Goal: Entertainment & Leisure: Consume media (video, audio)

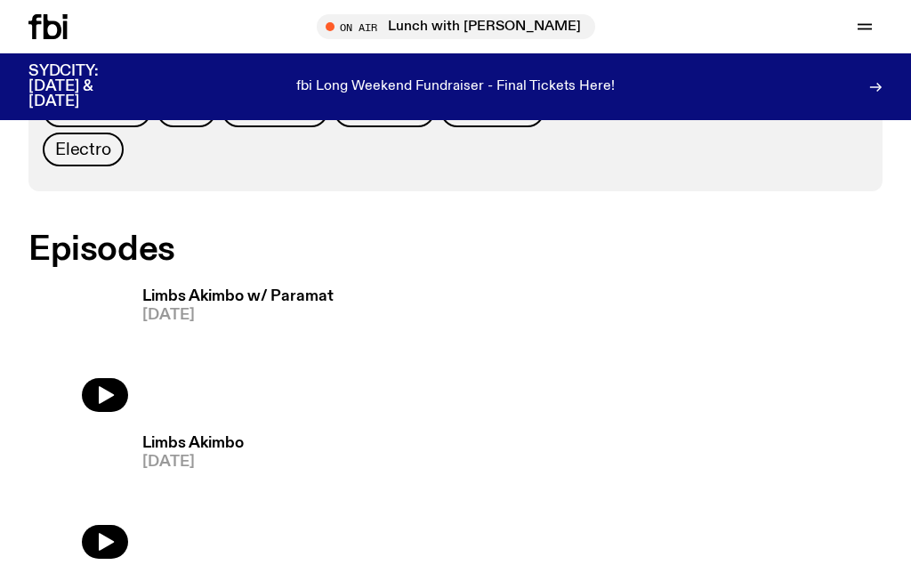
scroll to position [828, 0]
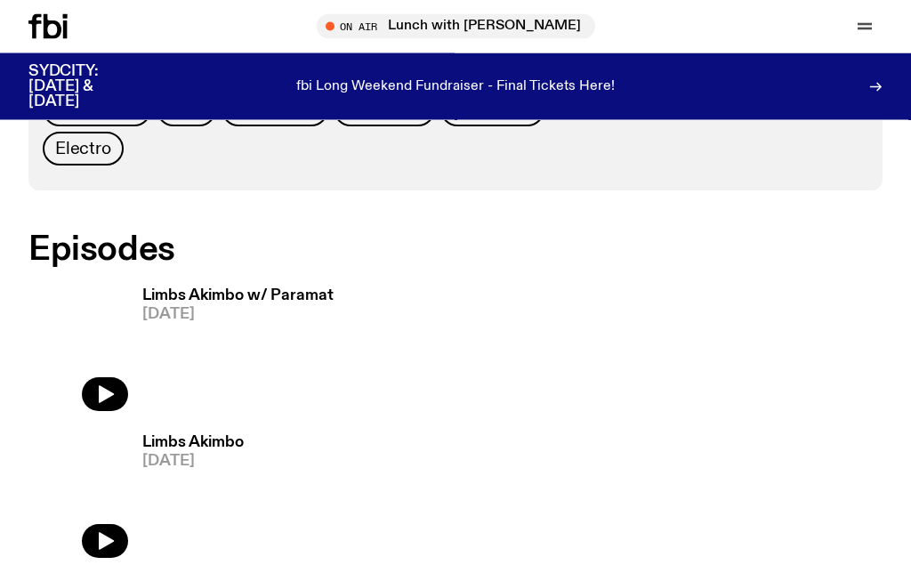
click at [118, 378] on button "button" at bounding box center [105, 395] width 46 height 34
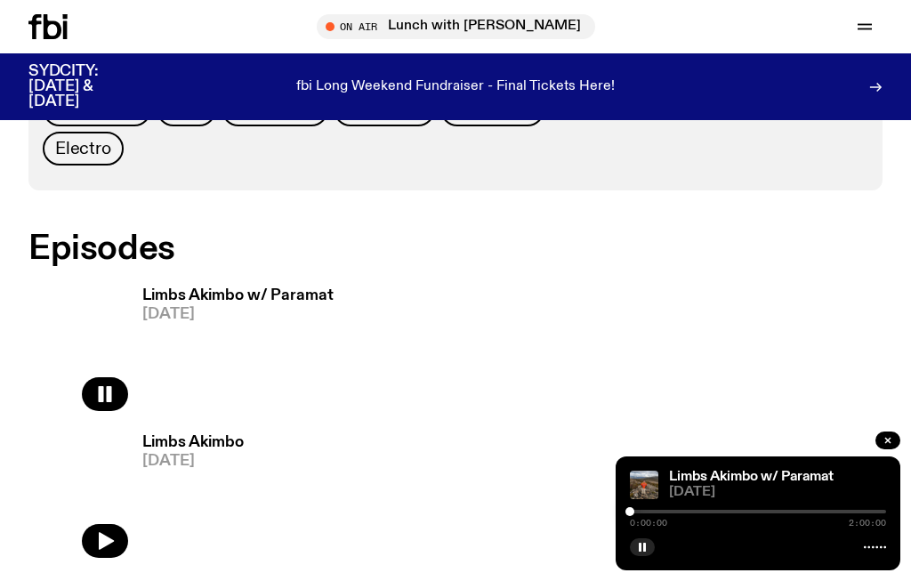
click at [724, 556] on div at bounding box center [758, 544] width 256 height 21
click at [106, 391] on button "button" at bounding box center [105, 394] width 46 height 34
click at [102, 385] on icon "button" at bounding box center [106, 394] width 15 height 18
click at [102, 383] on icon "button" at bounding box center [104, 393] width 21 height 21
click at [105, 385] on icon "button" at bounding box center [106, 394] width 15 height 18
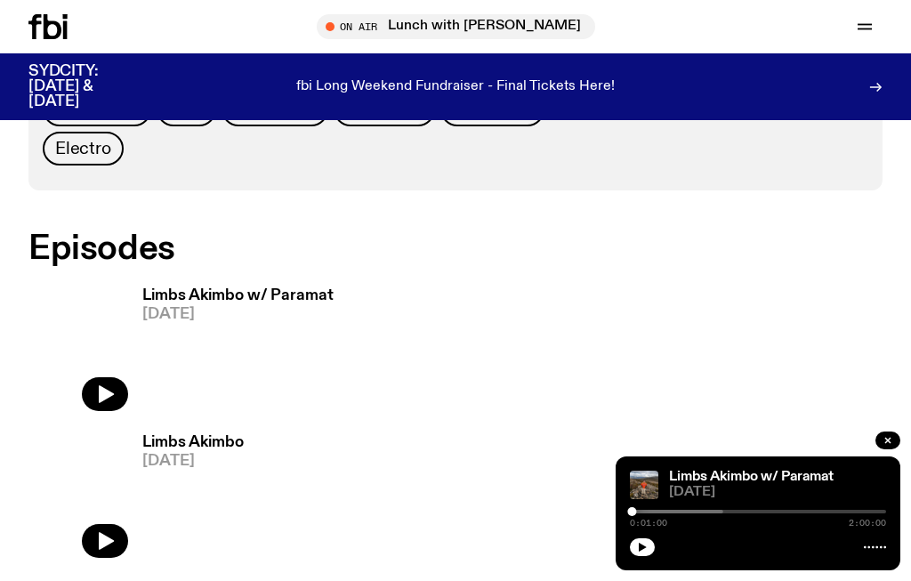
click at [647, 556] on button "button" at bounding box center [642, 547] width 25 height 18
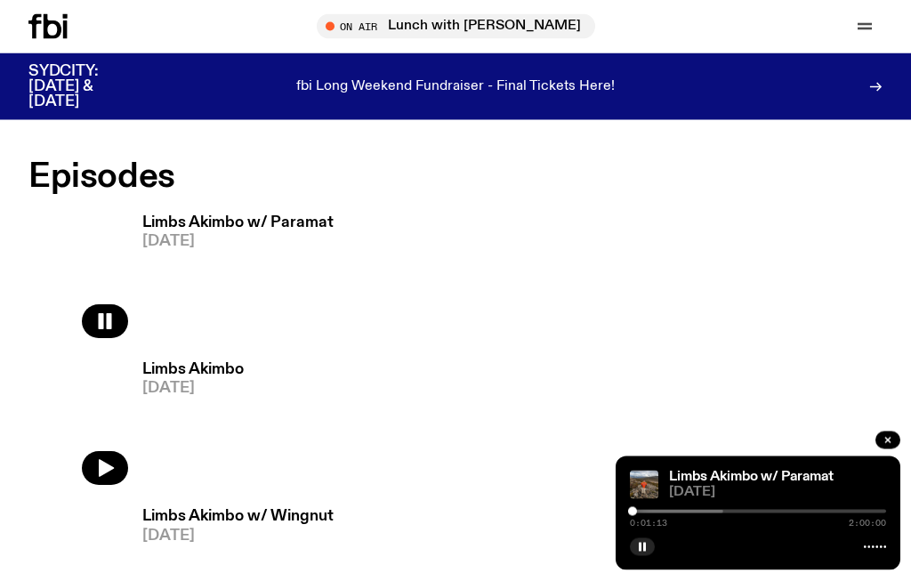
scroll to position [968, 0]
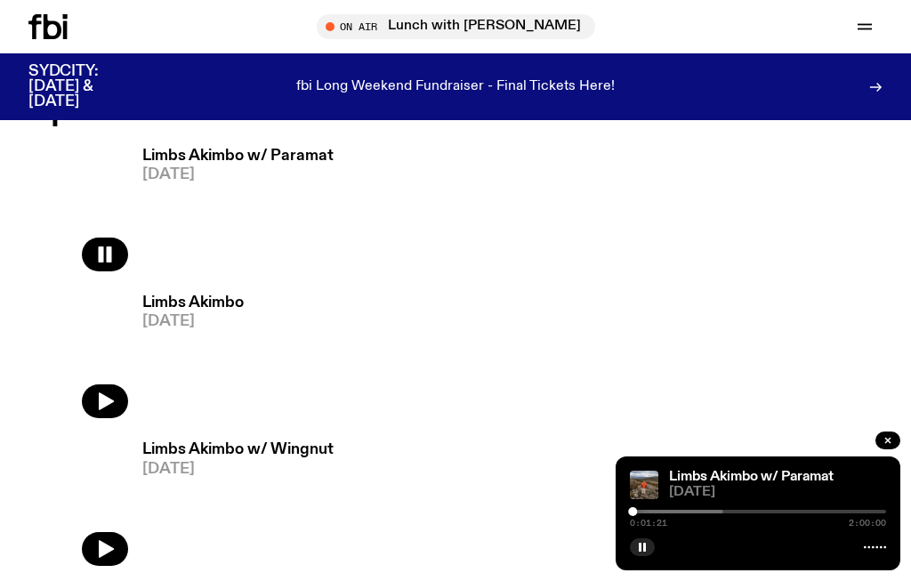
click at [647, 556] on button "button" at bounding box center [642, 547] width 25 height 18
click at [646, 552] on icon "button" at bounding box center [642, 547] width 11 height 11
click at [892, 445] on icon "button" at bounding box center [887, 440] width 11 height 11
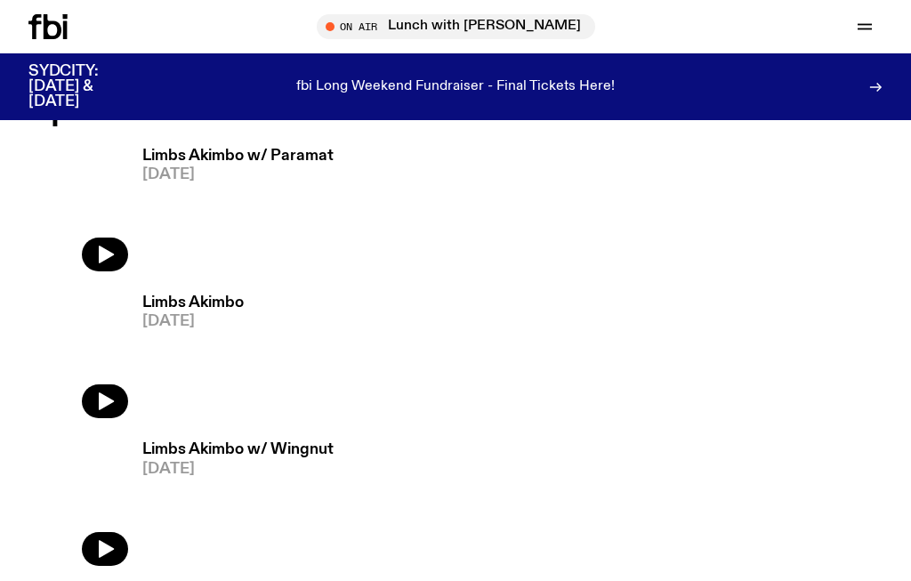
click at [113, 244] on icon "button" at bounding box center [104, 254] width 21 height 21
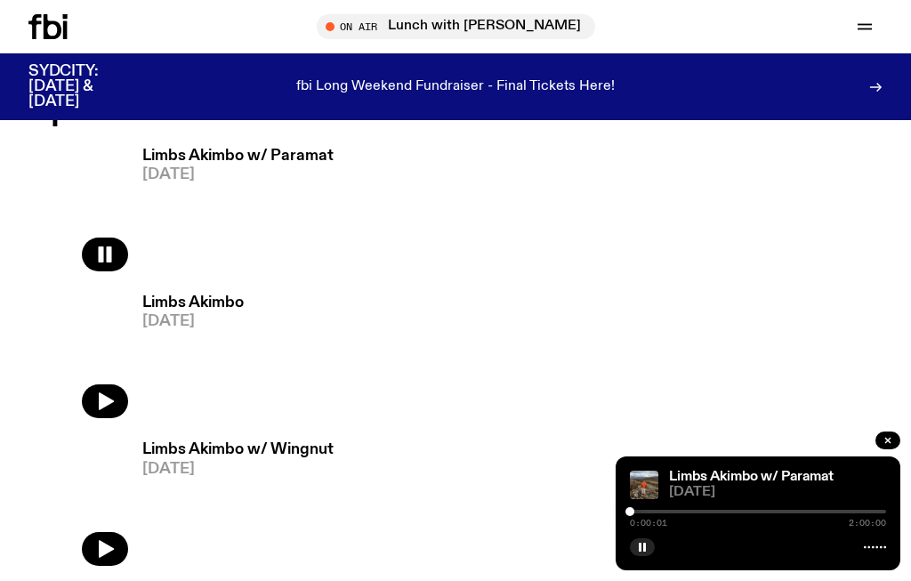
click at [645, 556] on button "button" at bounding box center [642, 547] width 25 height 18
click at [108, 538] on icon "button" at bounding box center [104, 548] width 21 height 21
click at [654, 556] on button "button" at bounding box center [642, 547] width 25 height 18
click at [643, 551] on rect "button" at bounding box center [644, 546] width 3 height 9
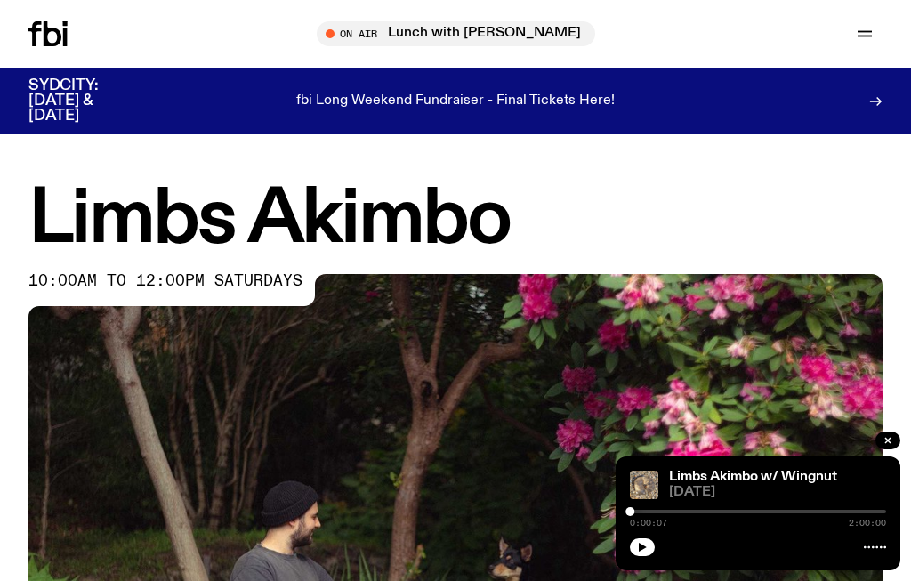
click at [642, 546] on icon "button" at bounding box center [642, 546] width 8 height 9
click at [640, 553] on button "button" at bounding box center [642, 547] width 25 height 18
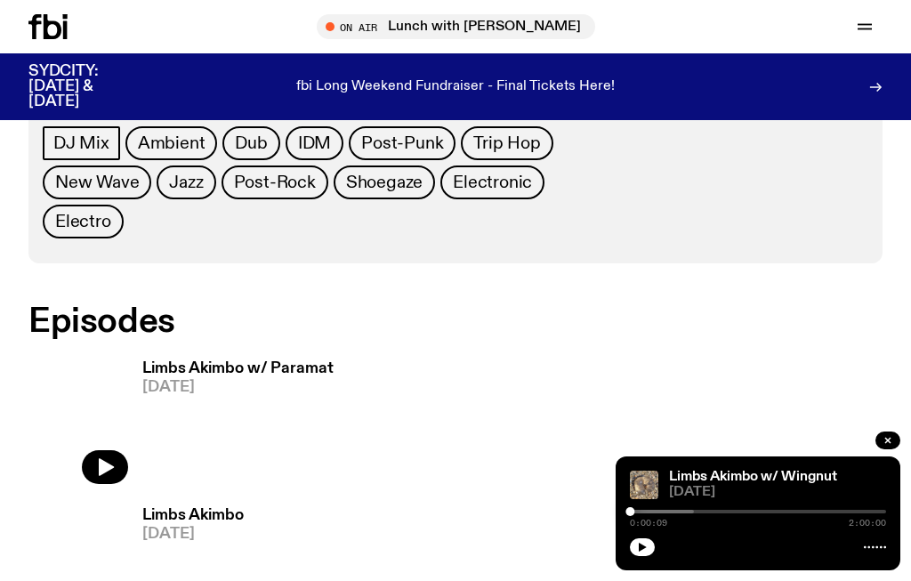
scroll to position [759, 0]
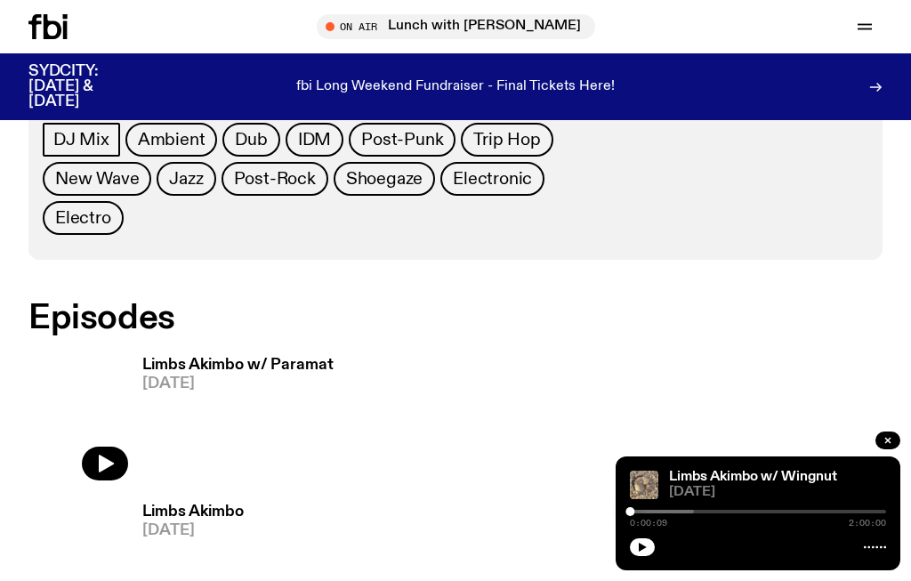
click at [109, 453] on icon "button" at bounding box center [104, 463] width 21 height 21
click at [652, 556] on button "button" at bounding box center [642, 547] width 25 height 18
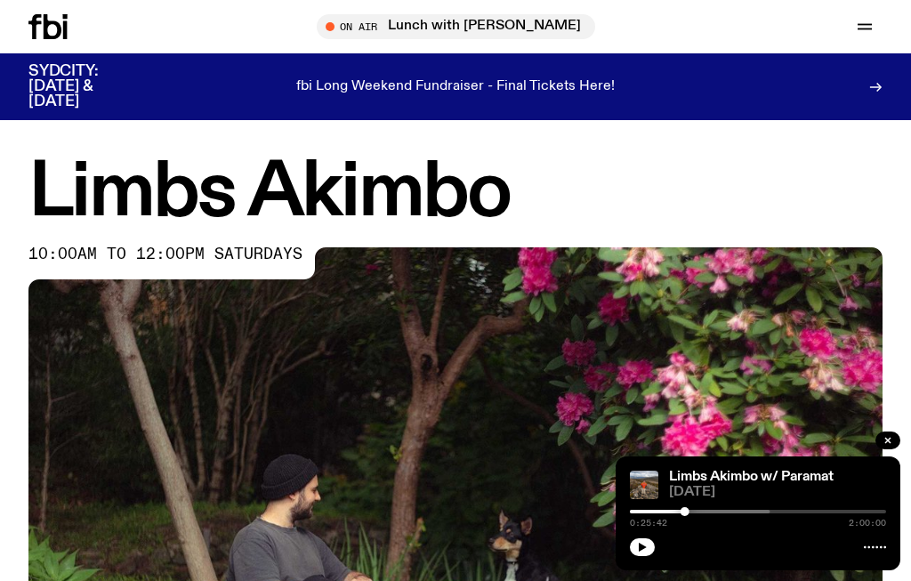
scroll to position [0, 0]
